Goal: Transaction & Acquisition: Purchase product/service

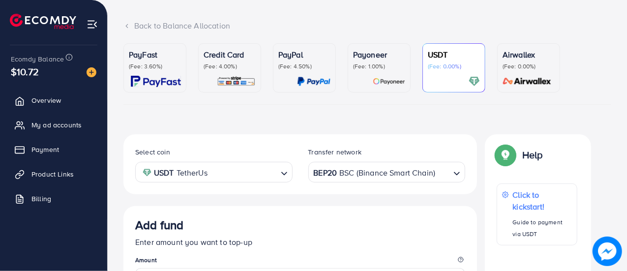
scroll to position [75, 0]
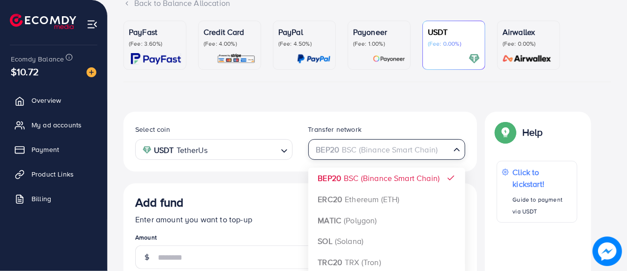
click at [448, 150] on input "Search for option" at bounding box center [381, 149] width 137 height 15
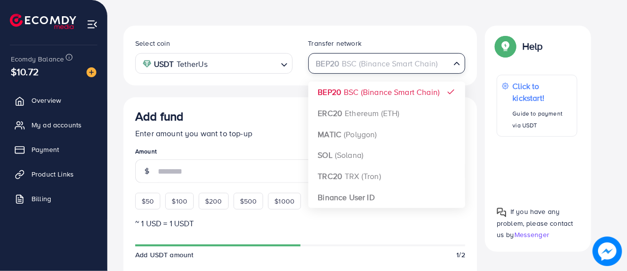
scroll to position [164, 0]
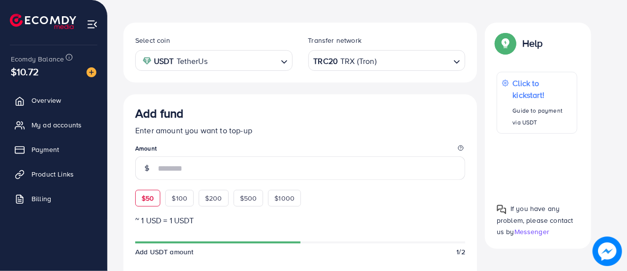
click at [147, 200] on span "$50" at bounding box center [148, 198] width 12 height 10
type input "**"
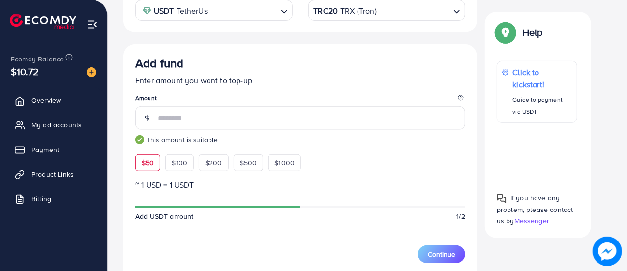
scroll to position [214, 0]
click at [442, 250] on span "Continue" at bounding box center [442, 255] width 28 height 10
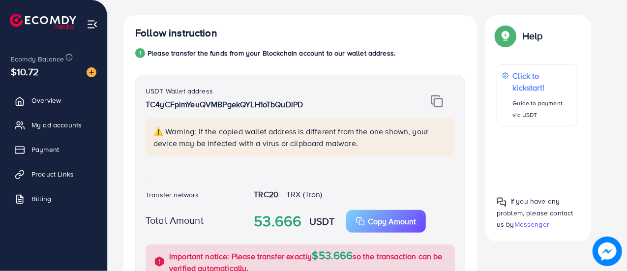
scroll to position [170, 0]
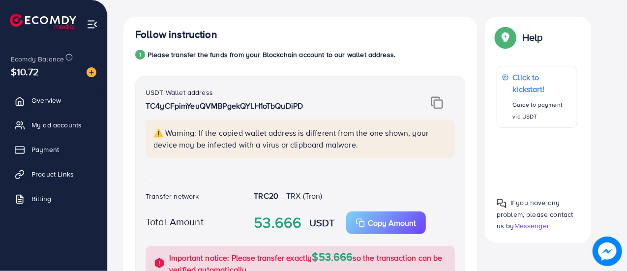
click at [435, 102] on img at bounding box center [437, 102] width 12 height 13
click at [393, 218] on p "Copy Amount" at bounding box center [392, 223] width 48 height 12
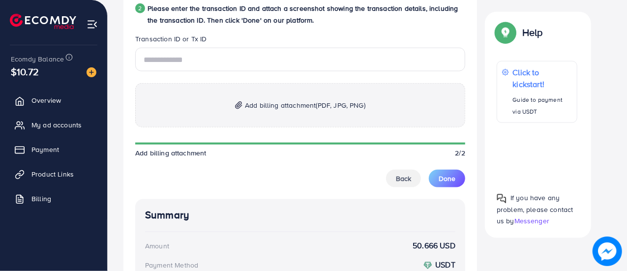
scroll to position [520, 0]
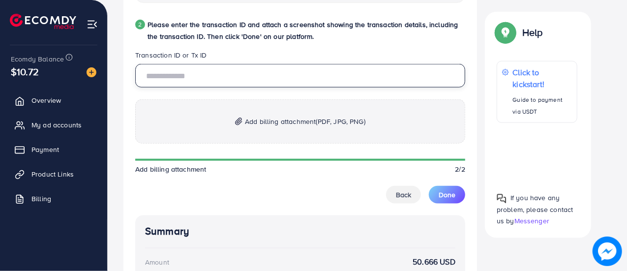
click at [194, 84] on input "text" at bounding box center [300, 76] width 330 height 24
paste input "**********"
type input "**********"
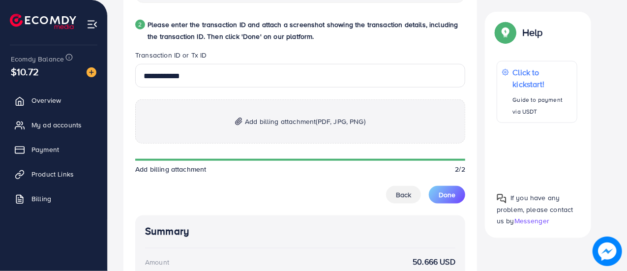
click at [236, 125] on p "Add billing attachment (PDF, JPG, PNG)" at bounding box center [300, 121] width 330 height 44
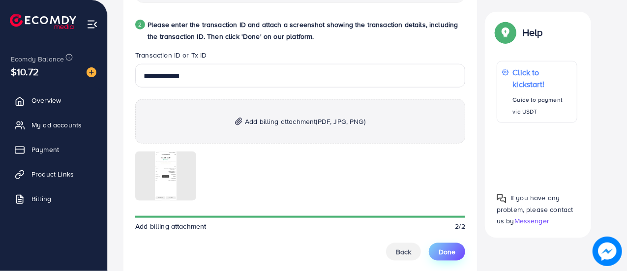
click at [446, 251] on span "Done" at bounding box center [447, 252] width 17 height 10
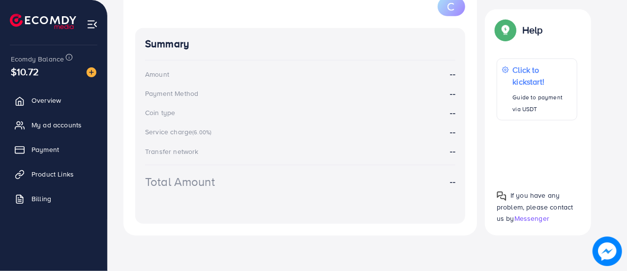
scroll to position [196, 0]
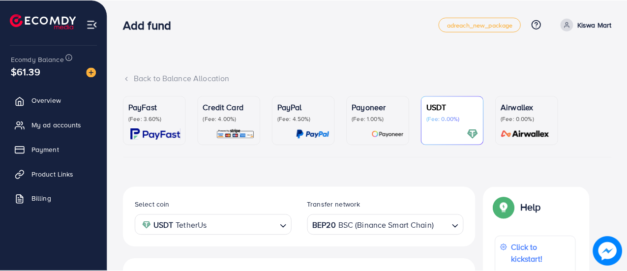
scroll to position [196, 0]
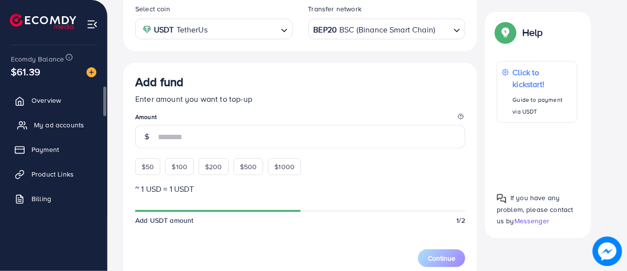
click at [54, 121] on span "My ad accounts" at bounding box center [59, 125] width 50 height 10
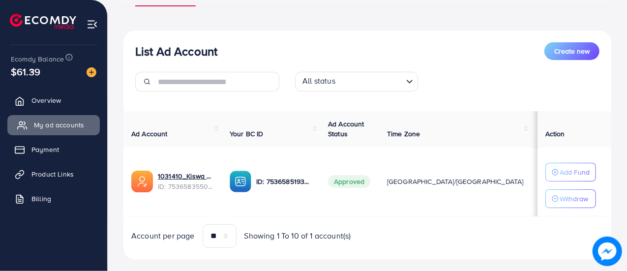
scroll to position [93, 0]
